Goal: Information Seeking & Learning: Check status

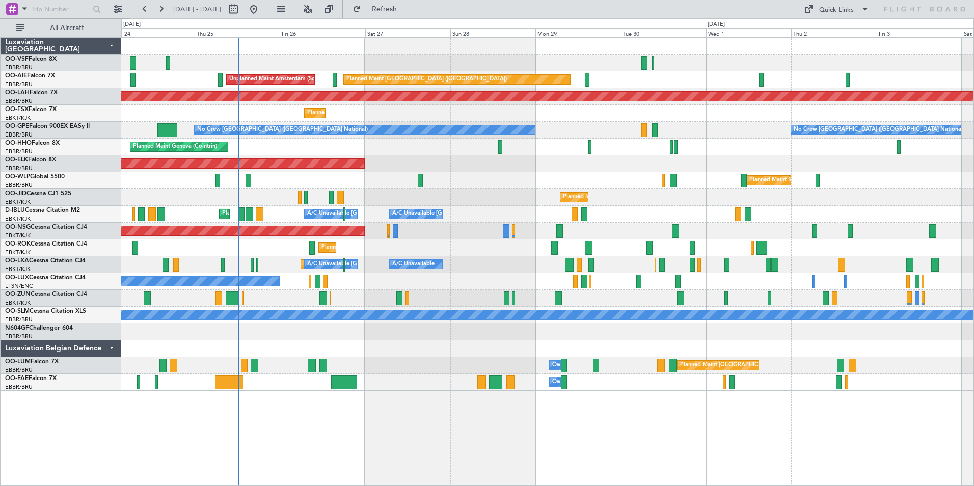
click at [594, 60] on div at bounding box center [547, 63] width 852 height 17
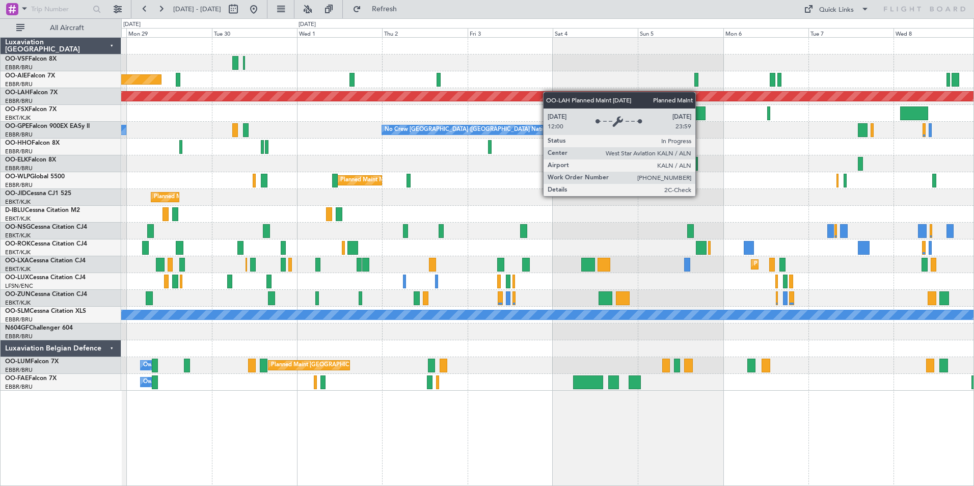
click at [490, 96] on div "Planned Maint [GEOGRAPHIC_DATA] ([GEOGRAPHIC_DATA]) Planned [GEOGRAPHIC_DATA][P…" at bounding box center [547, 214] width 852 height 353
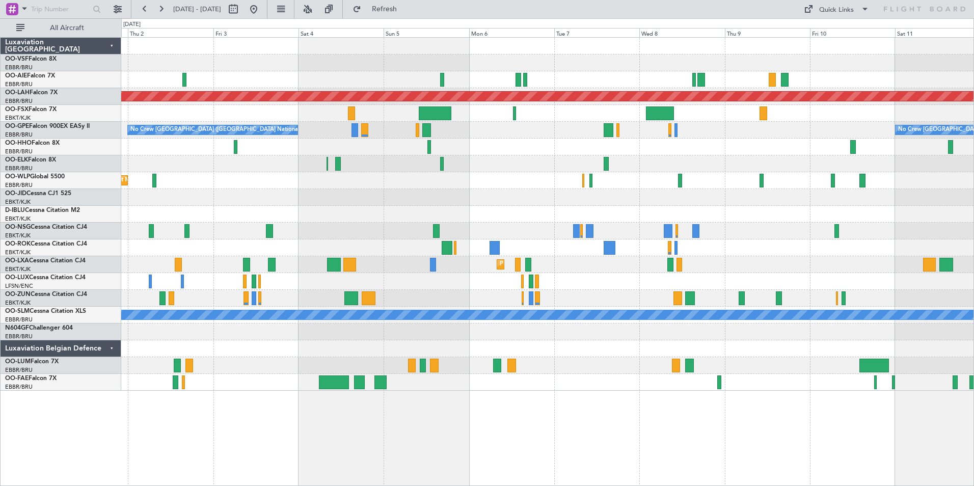
click at [570, 103] on div "Planned Maint [PERSON_NAME]-[GEOGRAPHIC_DATA][PERSON_NAME] ([GEOGRAPHIC_DATA][P…" at bounding box center [547, 214] width 852 height 353
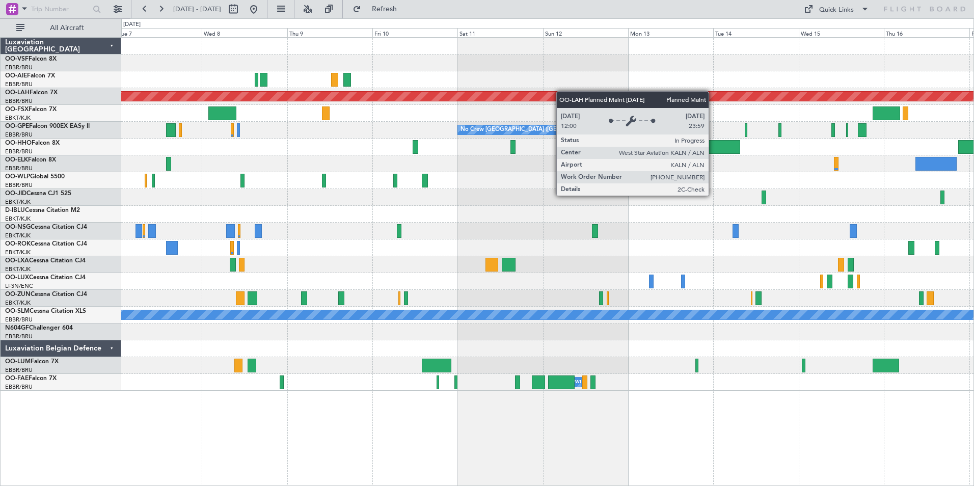
click at [412, 99] on div "Planned Maint [PERSON_NAME]-[GEOGRAPHIC_DATA][PERSON_NAME] ([GEOGRAPHIC_DATA][P…" at bounding box center [547, 214] width 852 height 353
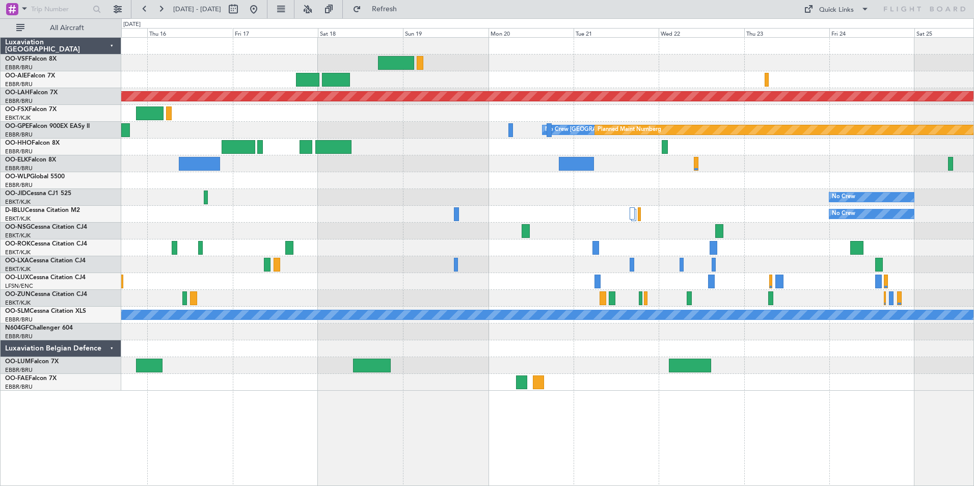
click at [397, 88] on div at bounding box center [547, 79] width 852 height 17
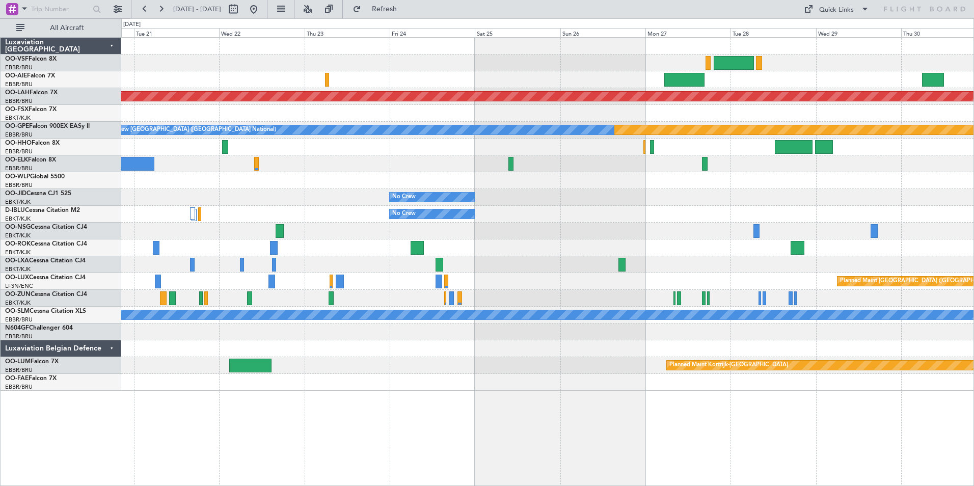
click at [770, 88] on div "Planned Maint [PERSON_NAME]-[GEOGRAPHIC_DATA][PERSON_NAME] ([GEOGRAPHIC_DATA][P…" at bounding box center [547, 214] width 852 height 353
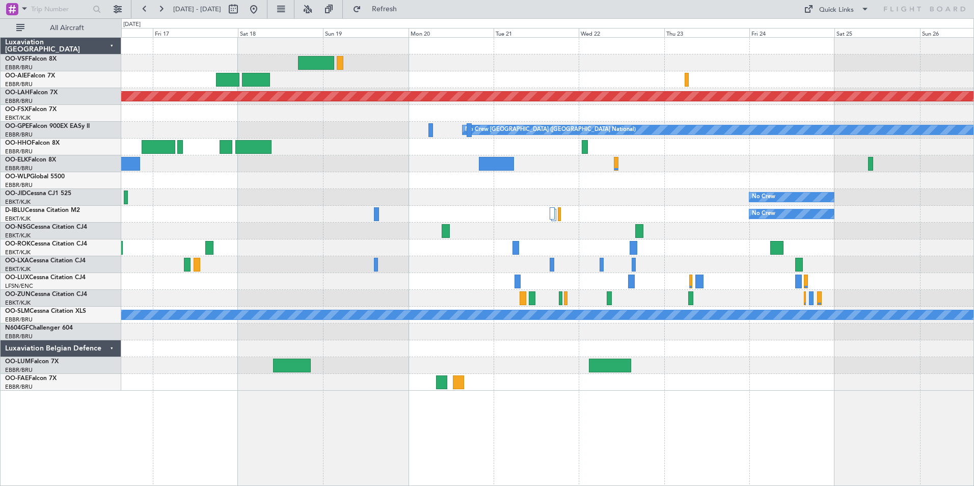
click at [740, 68] on div at bounding box center [547, 63] width 852 height 17
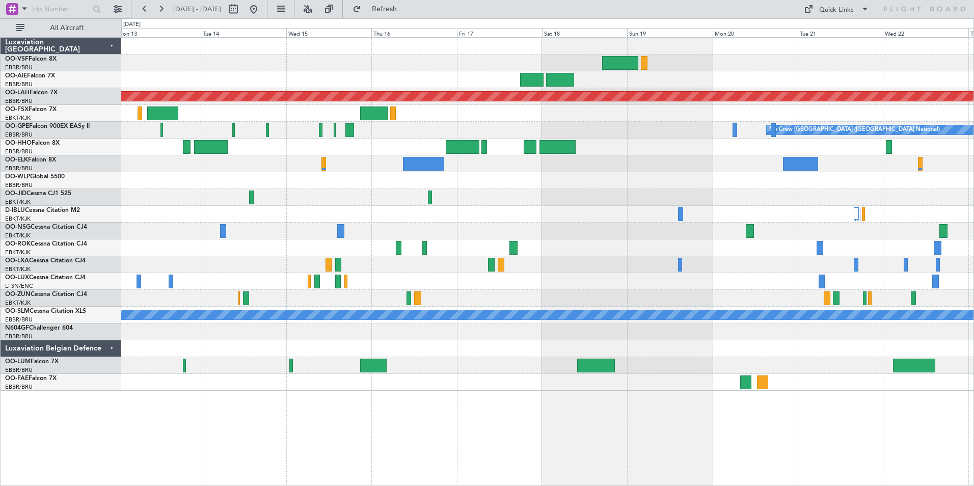
click at [643, 73] on div at bounding box center [547, 79] width 852 height 17
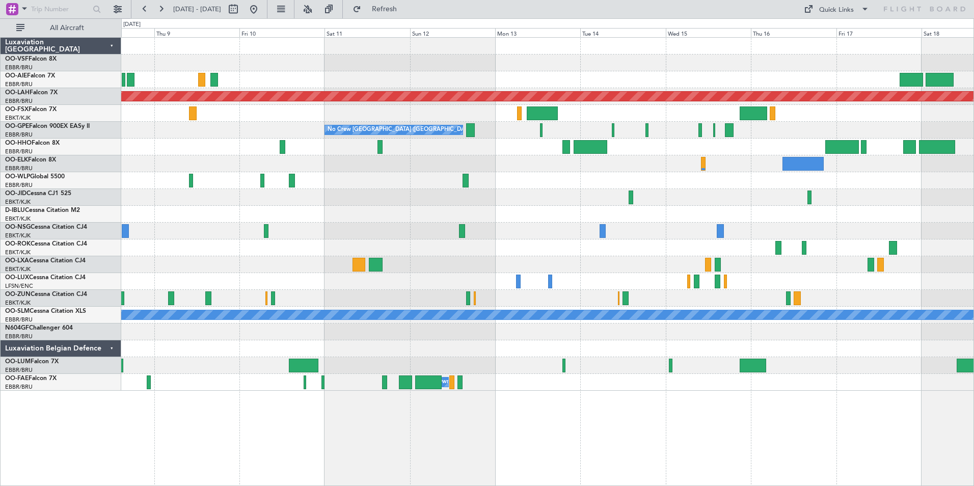
click at [707, 83] on div at bounding box center [547, 79] width 852 height 17
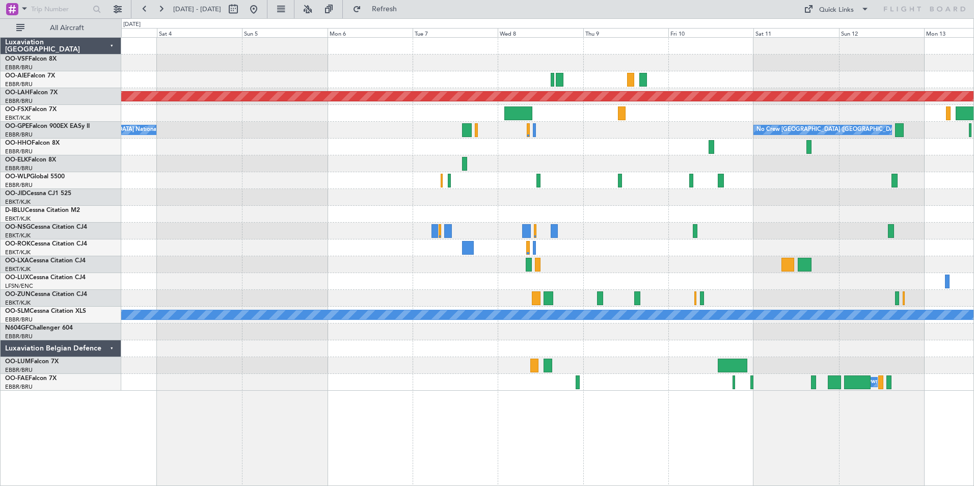
click at [726, 84] on div at bounding box center [547, 79] width 852 height 17
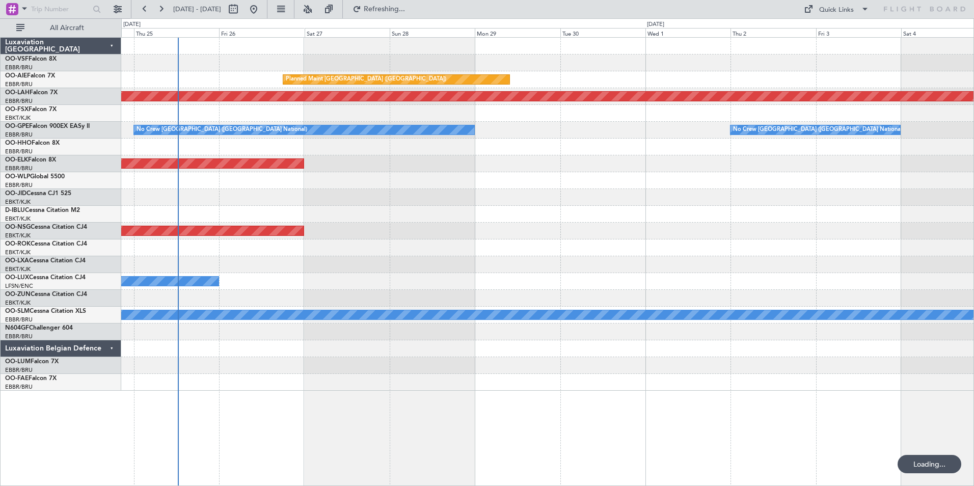
click at [837, 77] on div "Planned Maint [GEOGRAPHIC_DATA] ([GEOGRAPHIC_DATA])" at bounding box center [547, 79] width 852 height 17
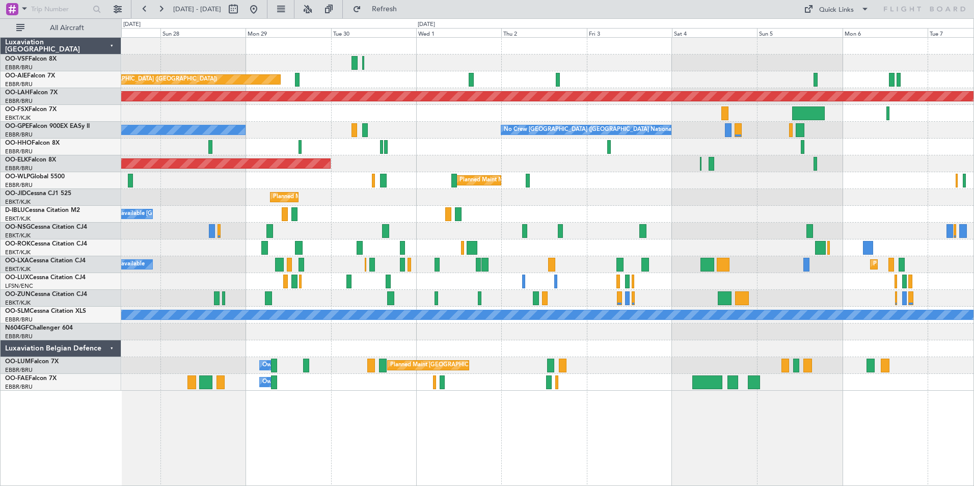
click at [443, 87] on div "Planned Maint [GEOGRAPHIC_DATA] ([GEOGRAPHIC_DATA]) Unplanned Maint Amsterdam (…" at bounding box center [547, 79] width 852 height 17
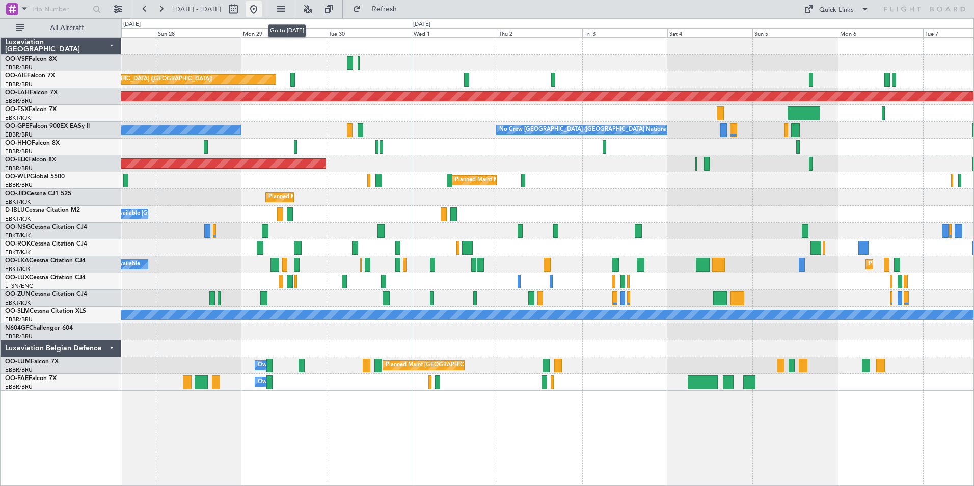
click at [262, 10] on button at bounding box center [254, 9] width 16 height 16
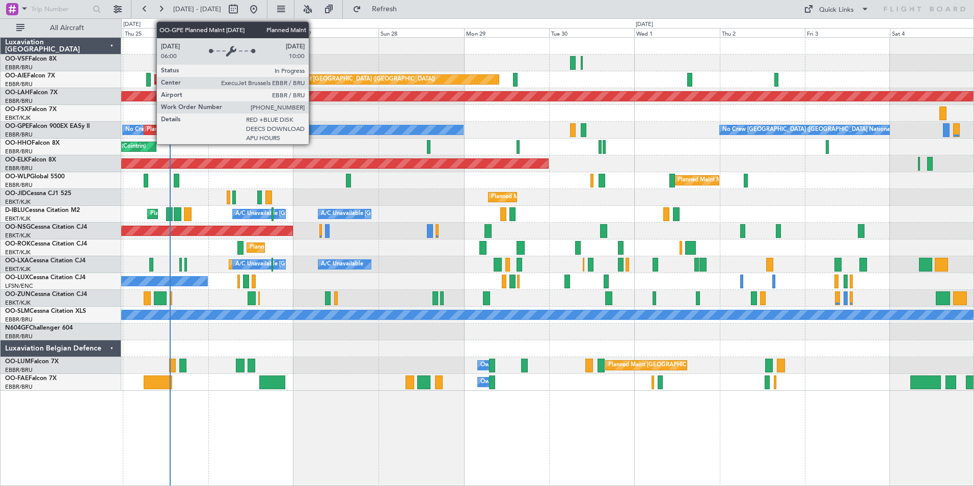
click at [151, 130] on div "Planned Maint [GEOGRAPHIC_DATA] ([GEOGRAPHIC_DATA] National)" at bounding box center [239, 129] width 184 height 15
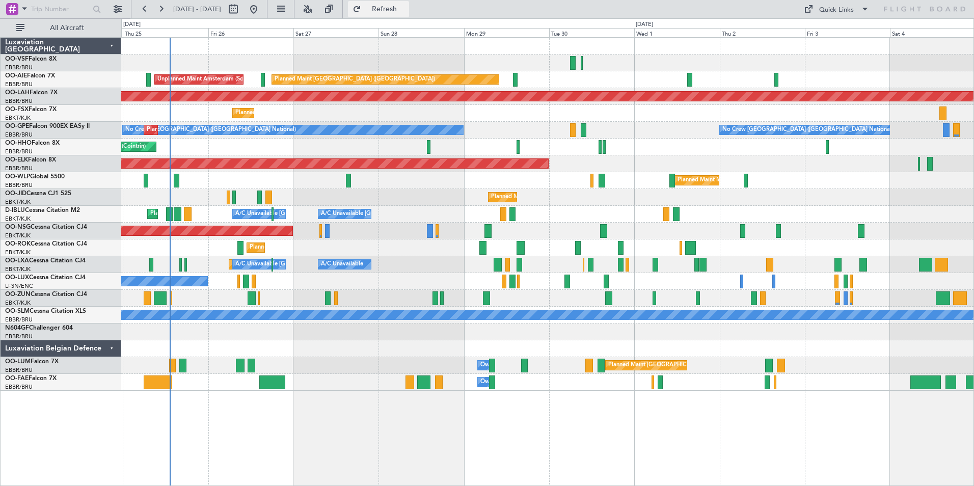
click at [406, 8] on span "Refresh" at bounding box center [384, 9] width 43 height 7
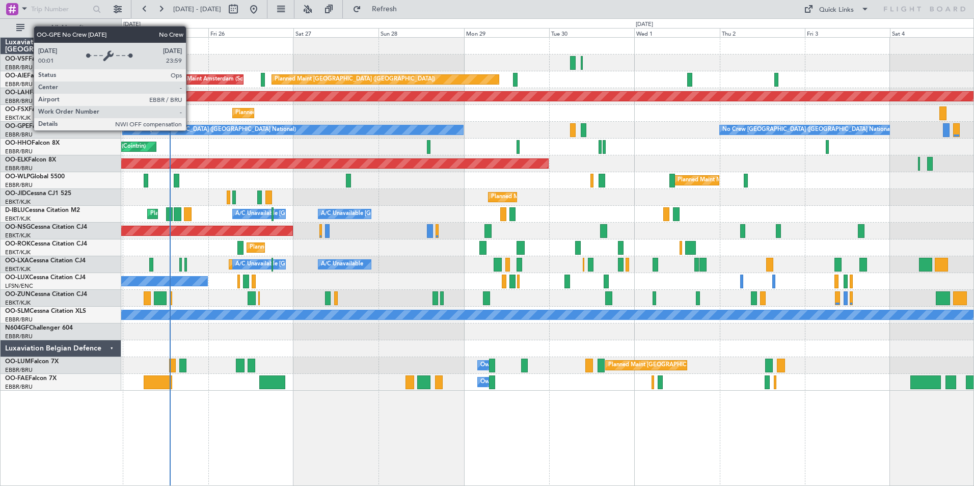
click at [191, 130] on div "No Crew [GEOGRAPHIC_DATA] ([GEOGRAPHIC_DATA] National)" at bounding box center [210, 129] width 171 height 15
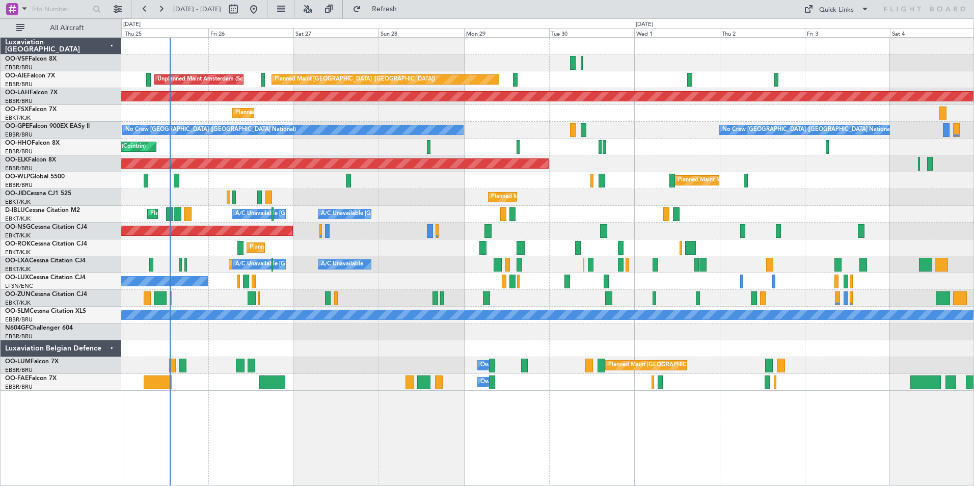
click at [201, 148] on div "Planned Maint Geneva (Cointrin)" at bounding box center [547, 147] width 852 height 17
click at [406, 6] on span "Refresh" at bounding box center [384, 9] width 43 height 7
click at [406, 6] on span "Refreshing..." at bounding box center [384, 9] width 43 height 7
click at [487, 130] on div "No Crew [GEOGRAPHIC_DATA] ([GEOGRAPHIC_DATA] National) Planned Maint [GEOGRAPHI…" at bounding box center [547, 130] width 852 height 17
click at [199, 141] on div "Planned Maint Geneva (Cointrin)" at bounding box center [547, 147] width 852 height 17
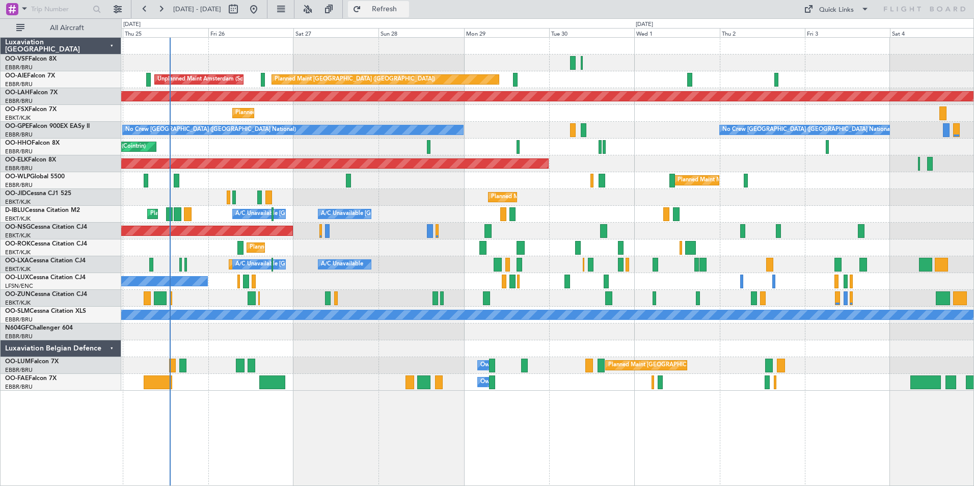
click at [401, 9] on span "Refresh" at bounding box center [384, 9] width 43 height 7
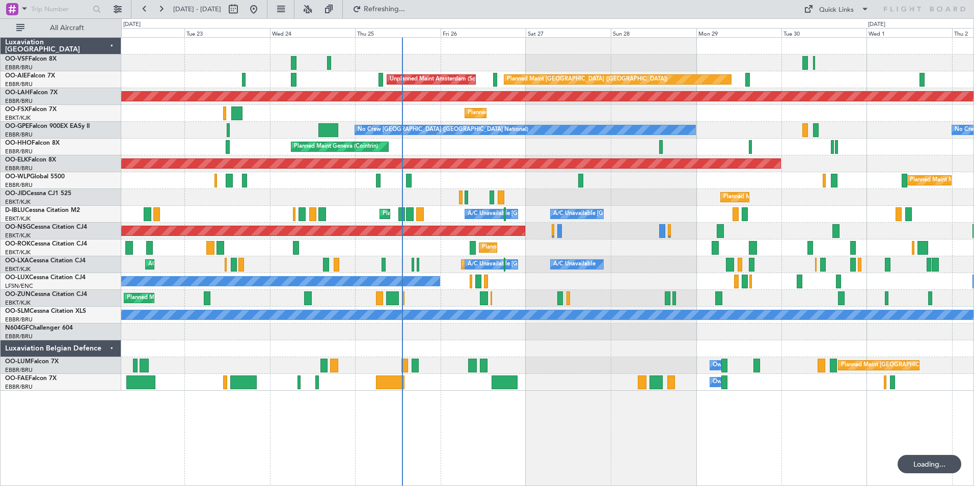
click at [425, 111] on div "Planned Maint Kortrijk-[GEOGRAPHIC_DATA]" at bounding box center [547, 113] width 852 height 17
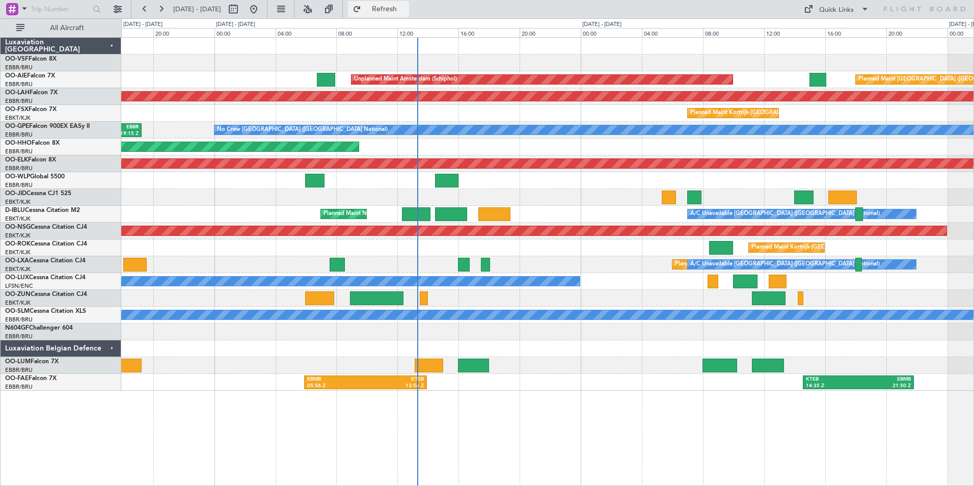
click at [409, 4] on button "Refresh" at bounding box center [378, 9] width 61 height 16
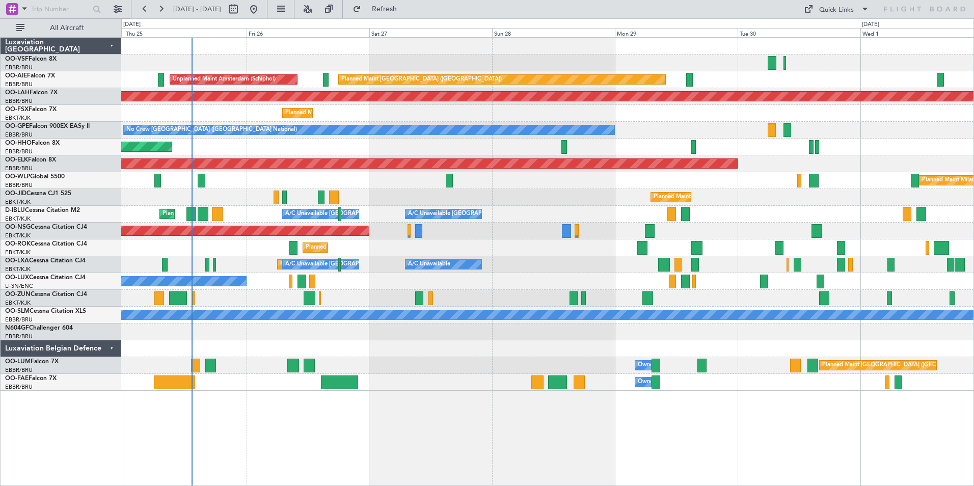
click at [420, 148] on div "Planned Maint Geneva (Cointrin)" at bounding box center [547, 147] width 852 height 17
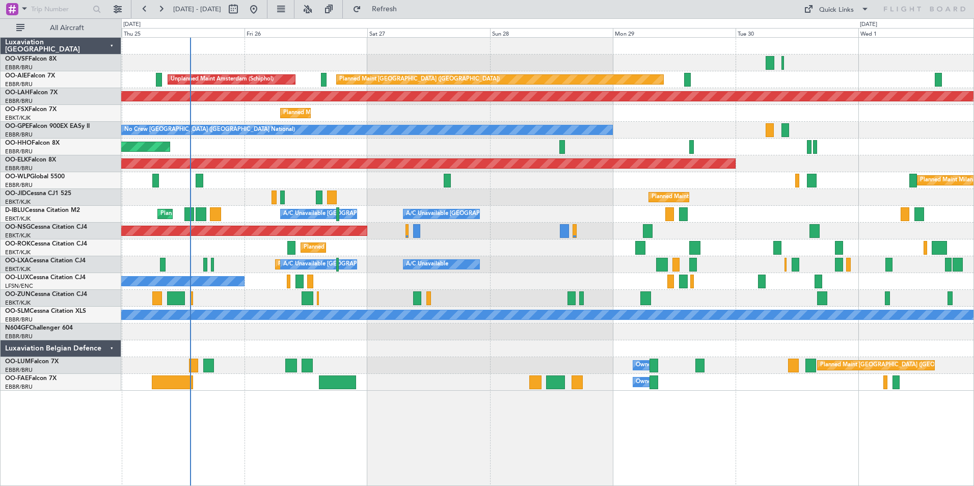
click at [414, 282] on div "No Crew Nancy (Essey)" at bounding box center [547, 281] width 852 height 17
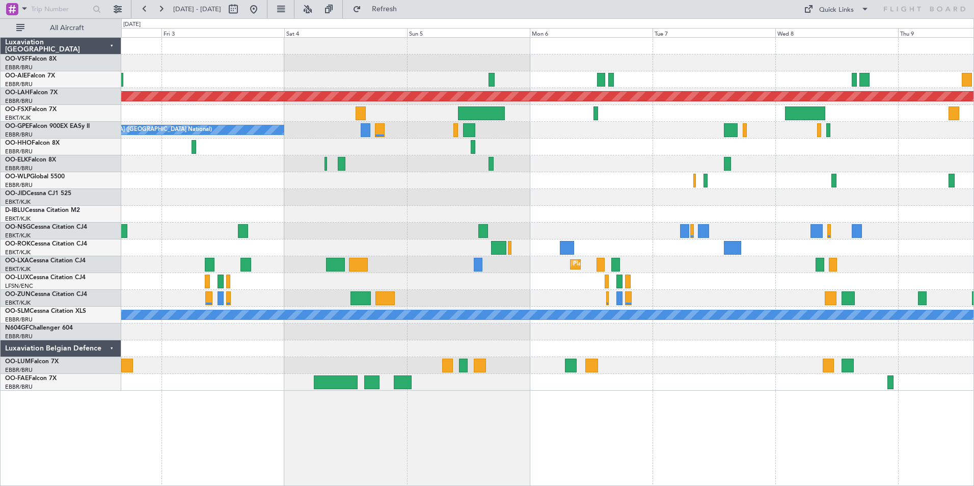
click at [0, 326] on html "[DATE] - [DATE] Refresh Quick Links All Aircraft Planned [GEOGRAPHIC_DATA][PERS…" at bounding box center [487, 243] width 974 height 486
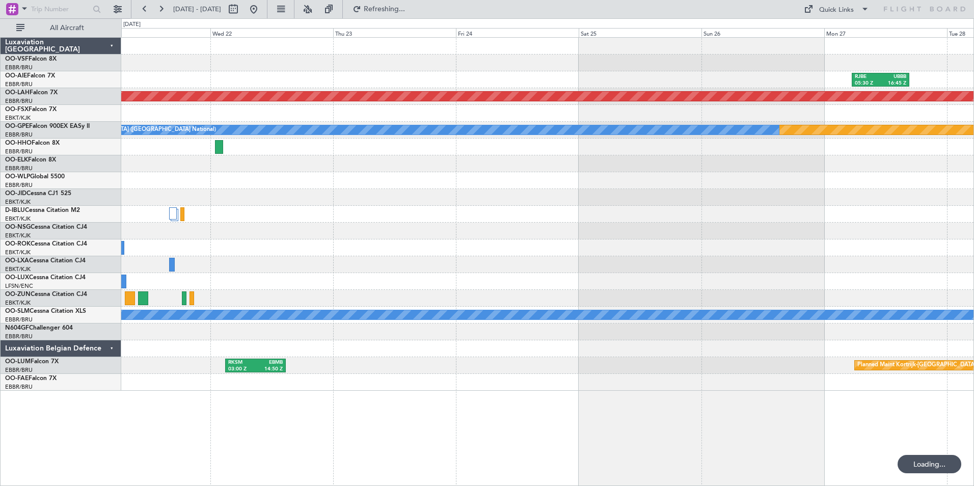
click at [0, 319] on html "[DATE] - [DATE] Refreshing... Quick Links All Aircraft RJBE 05:30 Z UBBB 16:45 …" at bounding box center [487, 243] width 974 height 486
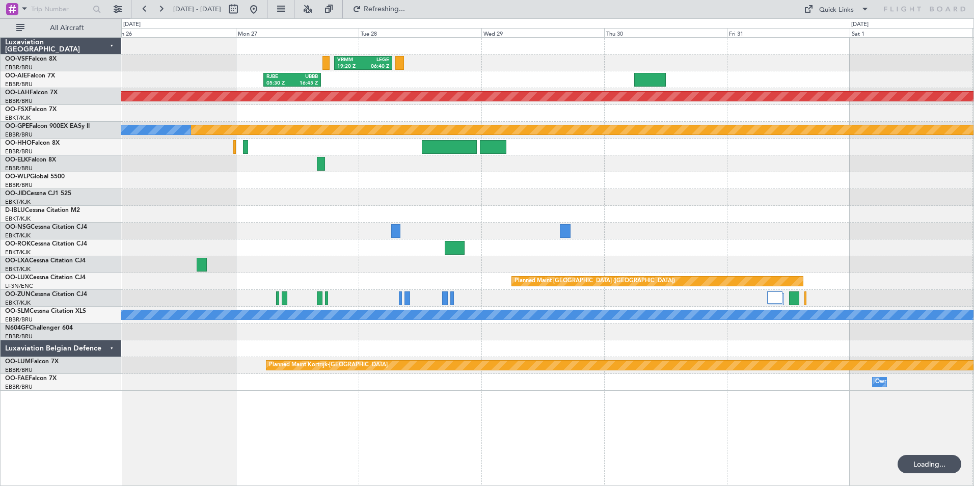
click at [85, 336] on div "VRMM 19:20 Z LEGE 06:40 Z RJBE 05:30 Z UBBB 16:45 Z Planned [GEOGRAPHIC_DATA][P…" at bounding box center [487, 252] width 974 height 468
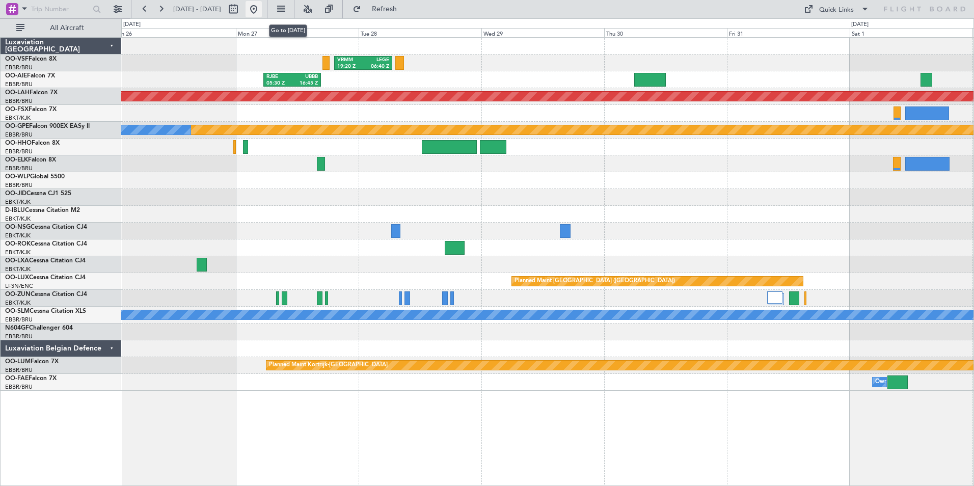
click at [262, 11] on button at bounding box center [254, 9] width 16 height 16
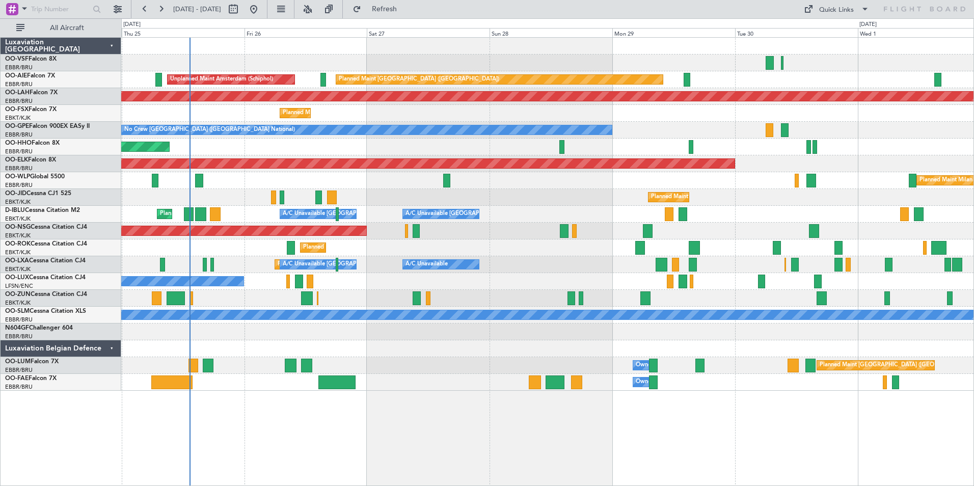
click at [510, 281] on div "No Crew Nancy (Essey)" at bounding box center [547, 281] width 852 height 17
